Goal: Task Accomplishment & Management: Use online tool/utility

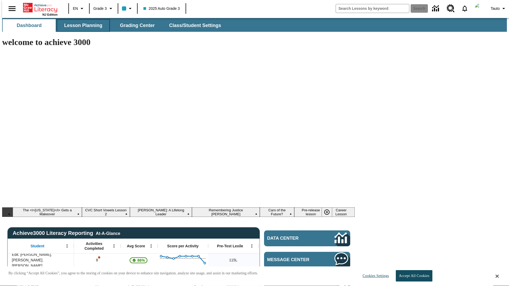
click at [81, 25] on span "Lesson Planning" at bounding box center [83, 26] width 38 height 6
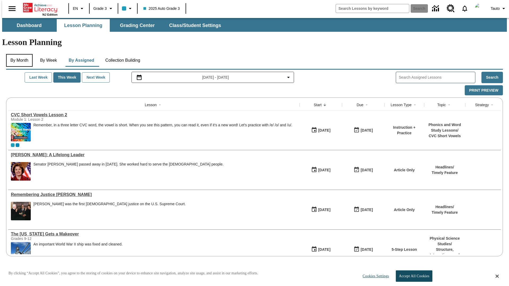
click at [18, 54] on button "By Month" at bounding box center [19, 60] width 27 height 13
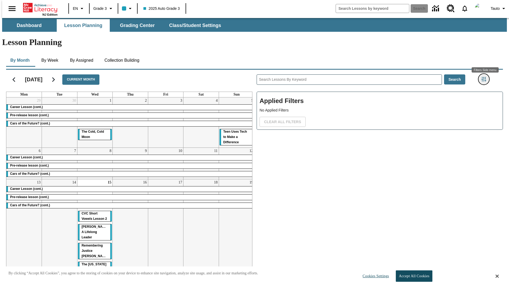
click at [485, 77] on icon "Filters Side menu" at bounding box center [483, 79] width 5 height 5
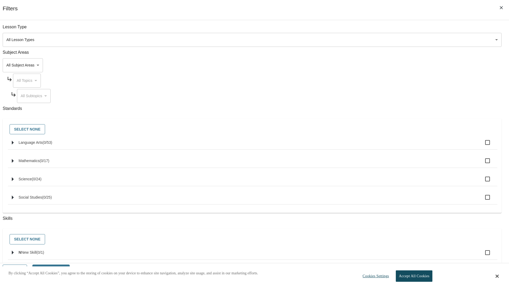
click at [382, 40] on body "Skip to main content [GEOGRAPHIC_DATA] Edition EN Grade 3 2025 Auto Grade 3 Sea…" at bounding box center [254, 159] width 505 height 283
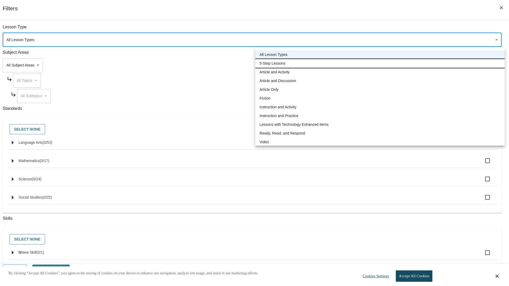
click at [380, 63] on li "5-Step Lessons" at bounding box center [379, 63] width 249 height 9
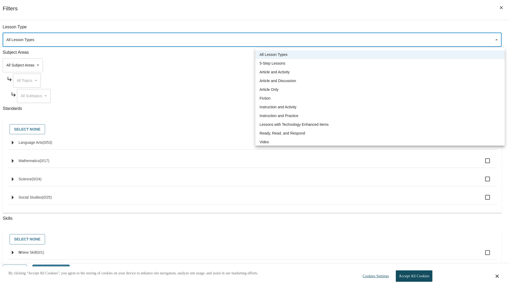
type input "1"
